Goal: Task Accomplishment & Management: Manage account settings

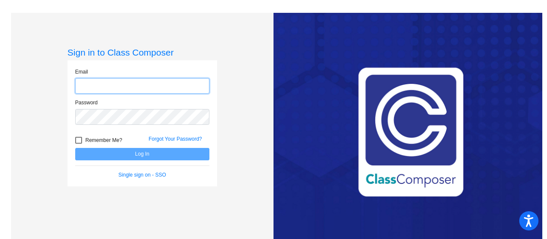
type input "[PERSON_NAME][EMAIL_ADDRESS][PERSON_NAME][DOMAIN_NAME]"
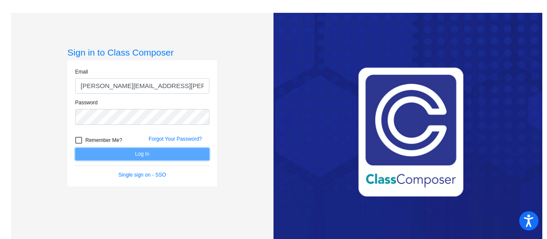
click at [133, 152] on button "Log In" at bounding box center [142, 154] width 134 height 12
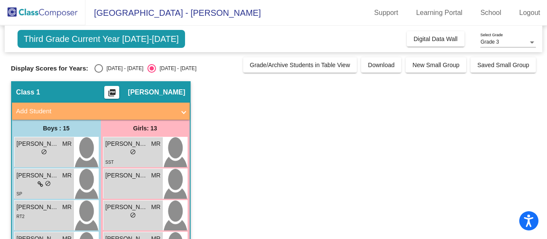
click at [102, 64] on div "Select an option" at bounding box center [98, 68] width 9 height 9
click at [99, 73] on input "[DATE] - [DATE]" at bounding box center [98, 73] width 0 height 0
radio input "true"
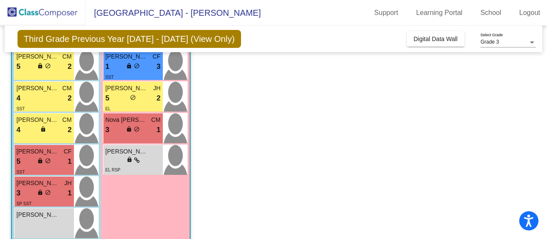
scroll to position [385, 0]
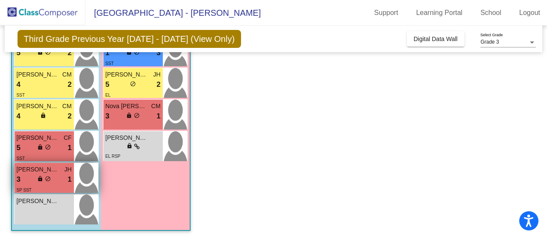
click at [41, 179] on span "lock" at bounding box center [40, 178] width 6 height 6
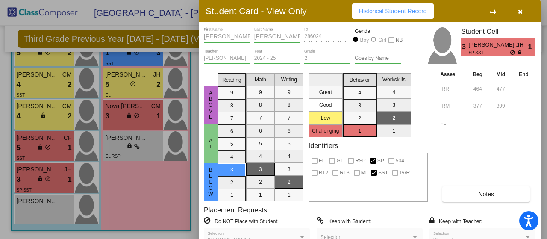
click at [482, 196] on span "Notes" at bounding box center [486, 193] width 16 height 7
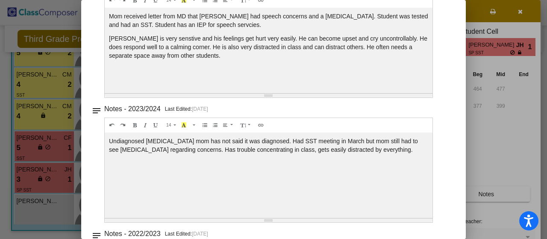
scroll to position [0, 0]
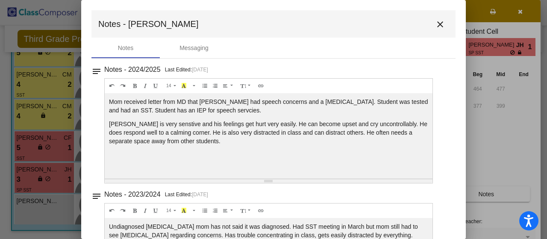
click at [435, 23] on mat-icon "close" at bounding box center [440, 24] width 10 height 10
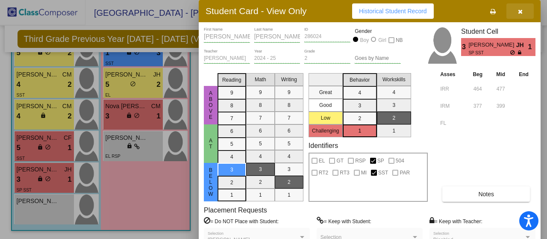
click at [519, 10] on icon "button" at bounding box center [519, 12] width 5 height 6
